Goal: Task Accomplishment & Management: Use online tool/utility

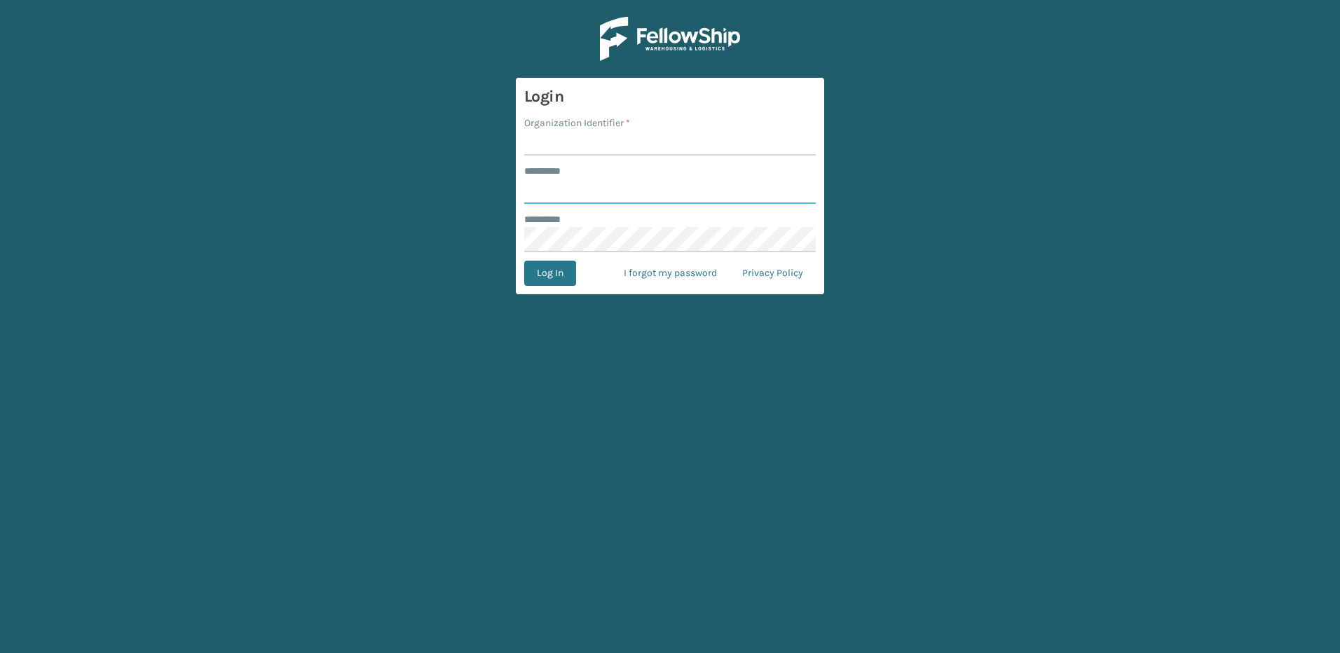
type input "********"
click at [565, 129] on label "Organization Identifier *" at bounding box center [577, 123] width 106 height 15
click at [565, 130] on input "Organization Identifier *" at bounding box center [670, 142] width 292 height 25
click at [566, 140] on input "Organization Identifier *" at bounding box center [670, 142] width 292 height 25
type input "Fellowship - East"
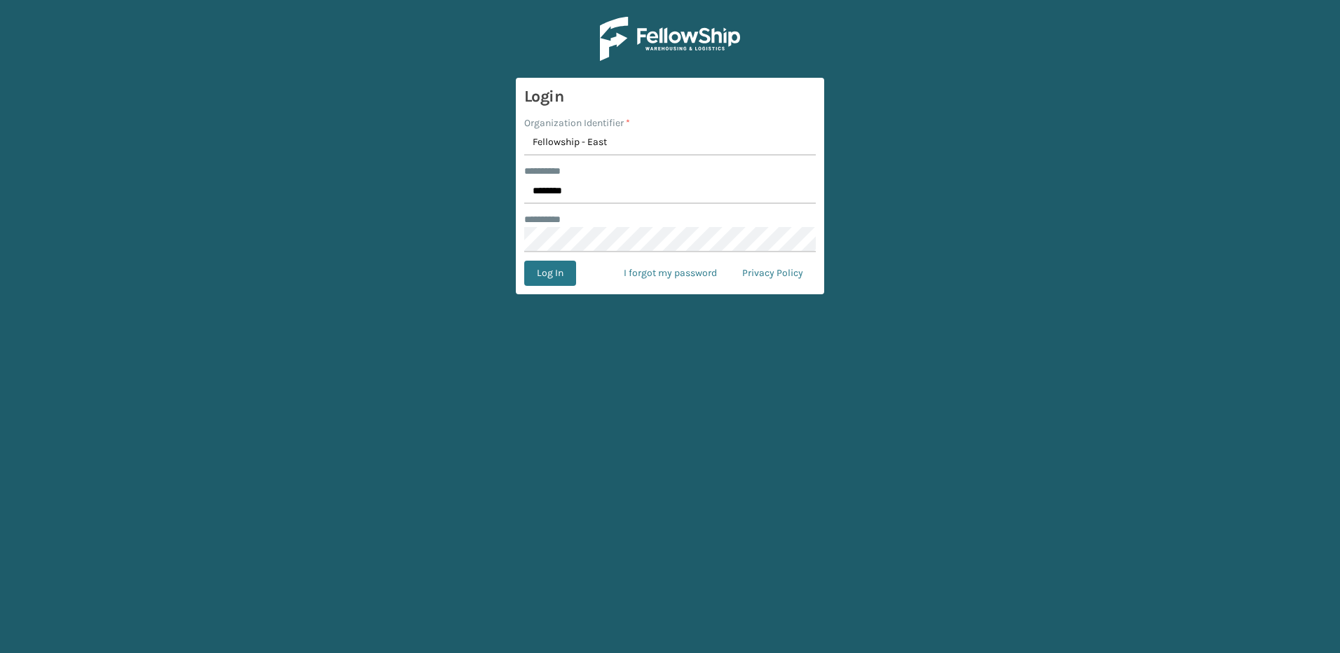
click at [546, 282] on button "Log In" at bounding box center [550, 273] width 52 height 25
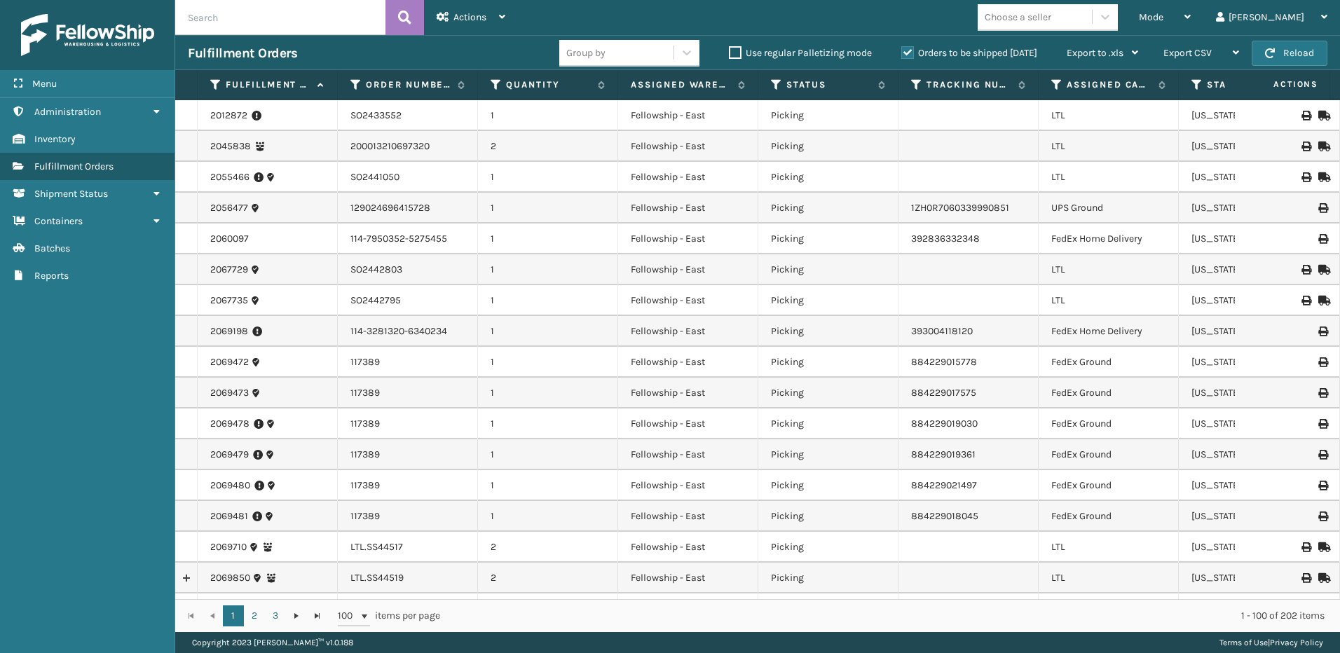
click at [1163, 12] on span "Mode" at bounding box center [1151, 17] width 25 height 12
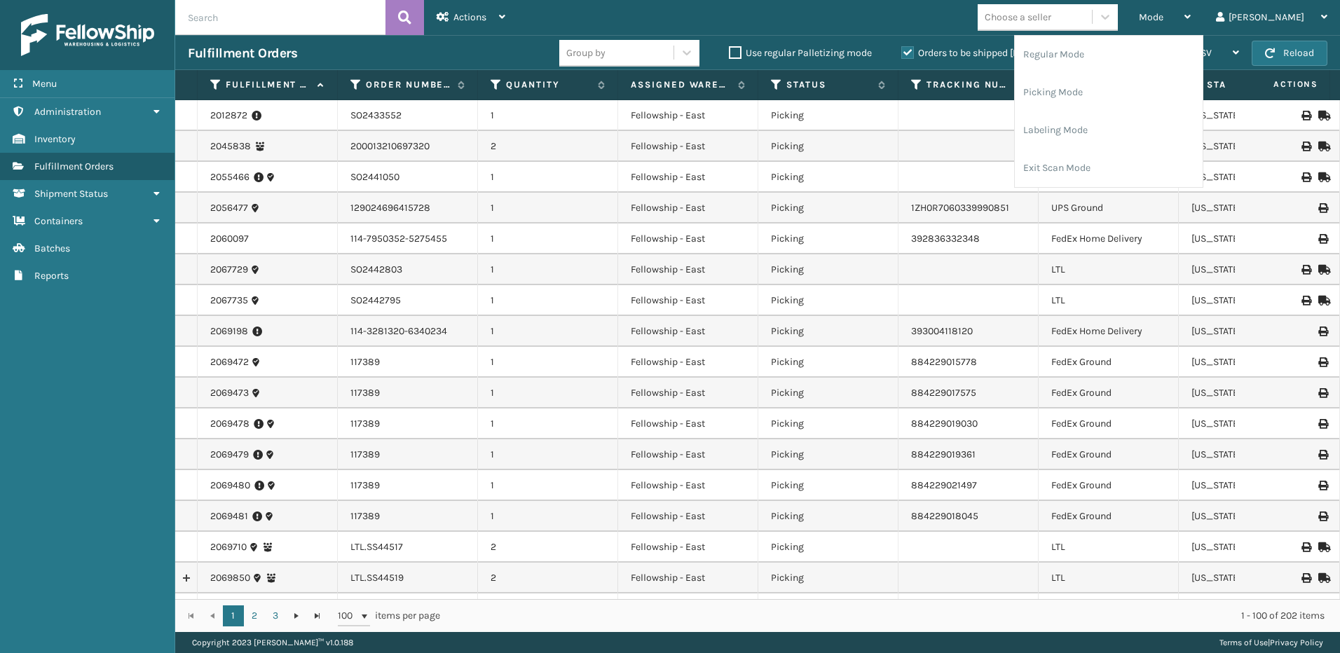
click at [1130, 93] on li "Picking Mode" at bounding box center [1109, 93] width 188 height 38
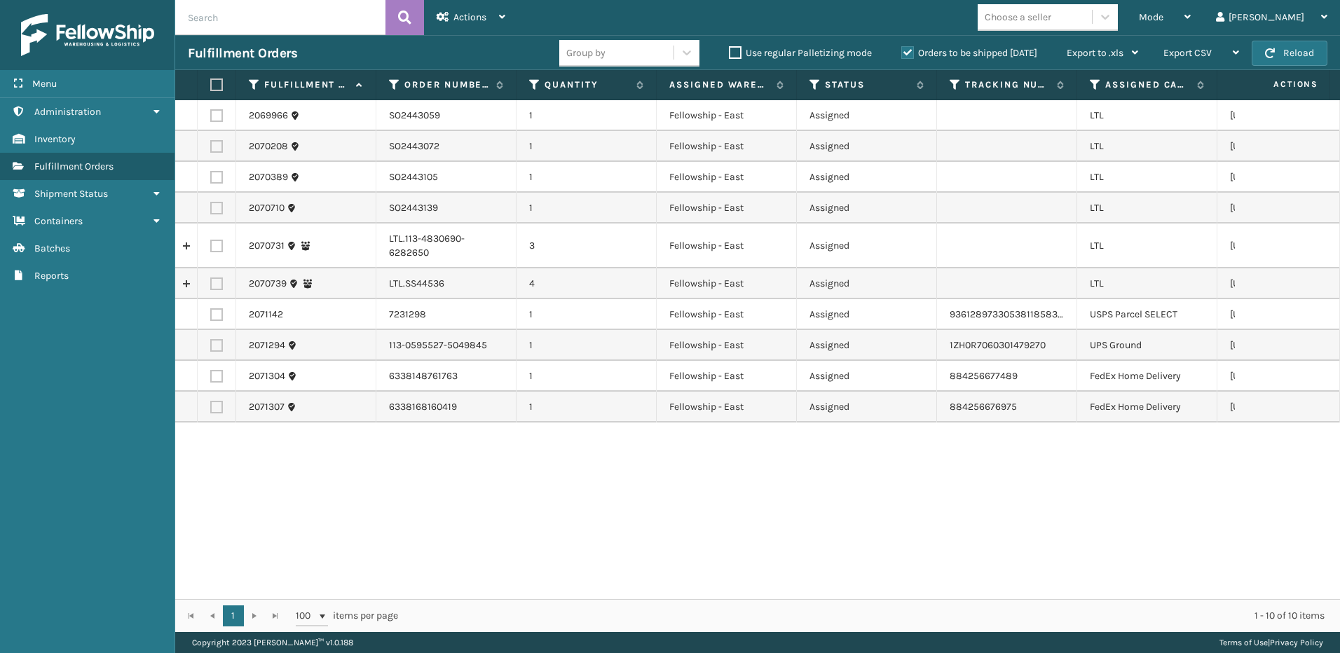
click at [213, 247] on label at bounding box center [216, 246] width 13 height 13
click at [211, 247] on input "checkbox" at bounding box center [210, 244] width 1 height 9
checkbox input "true"
click at [217, 287] on label at bounding box center [216, 284] width 13 height 13
click at [211, 287] on input "checkbox" at bounding box center [210, 282] width 1 height 9
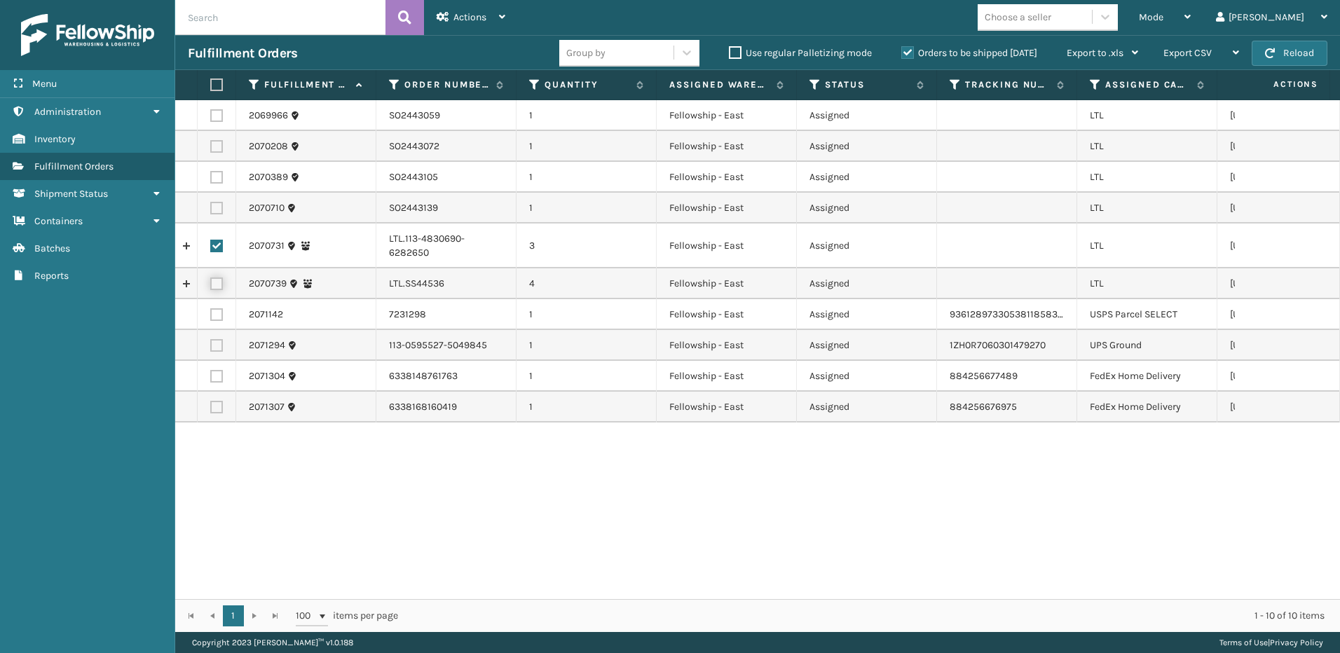
checkbox input "true"
click at [456, 14] on span "Actions" at bounding box center [469, 17] width 33 height 12
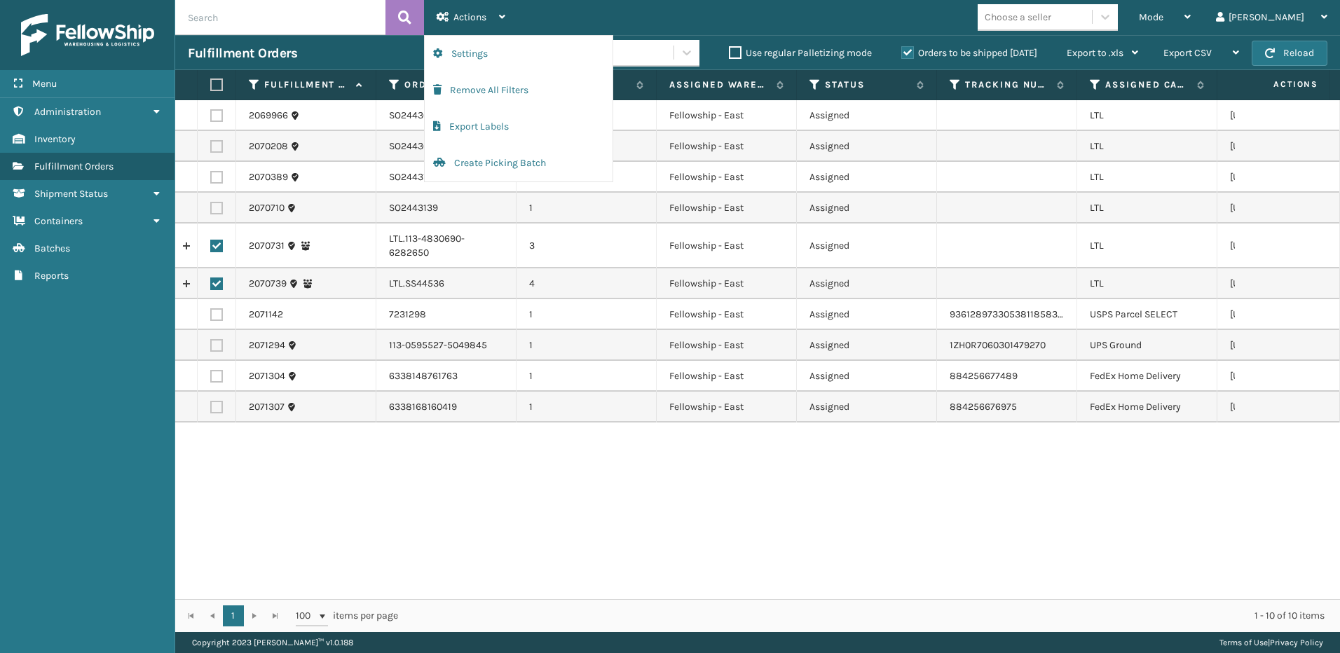
click at [483, 165] on button "Create Picking Batch" at bounding box center [519, 163] width 188 height 36
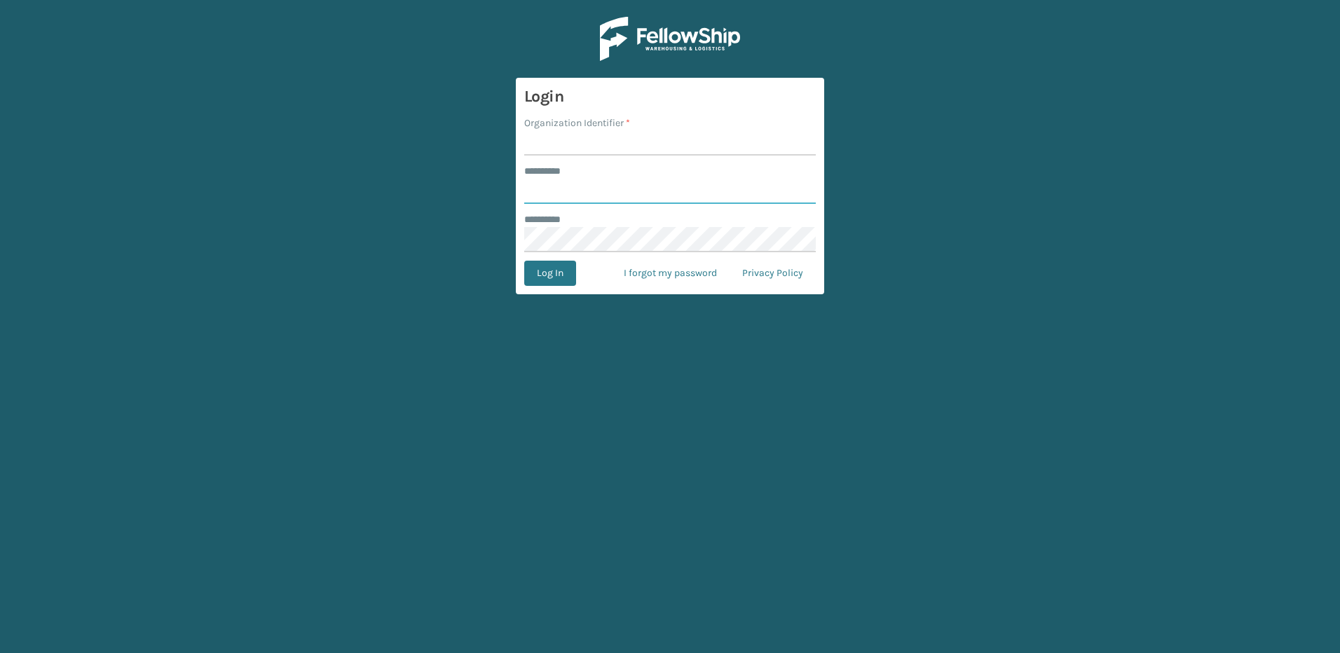
type input "********"
click at [557, 138] on input "Organization Identifier *" at bounding box center [670, 142] width 292 height 25
type input "Fellowship - East"
click at [547, 282] on button "Log In" at bounding box center [550, 273] width 52 height 25
